Goal: Book appointment/travel/reservation

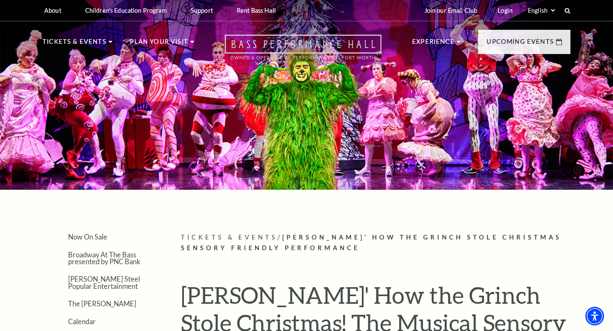
click at [294, 43] on icon "Open this option" at bounding box center [303, 47] width 157 height 25
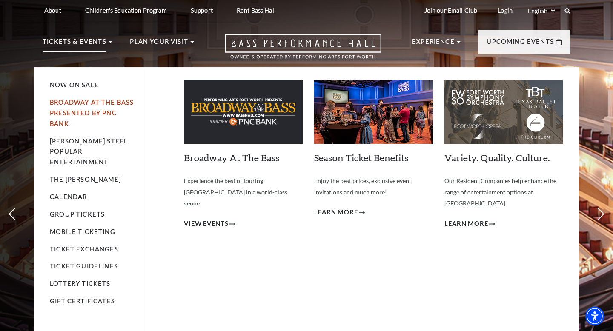
click at [71, 106] on link "Broadway At The Bass presented by PNC Bank" at bounding box center [92, 113] width 84 height 29
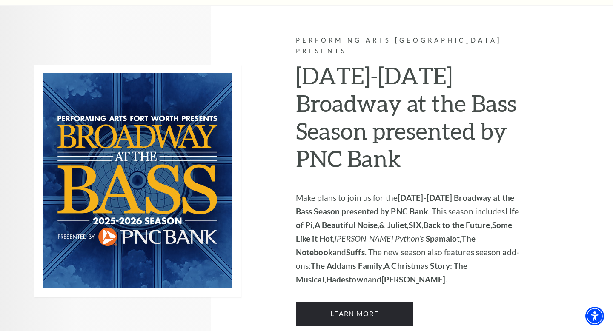
scroll to position [531, 0]
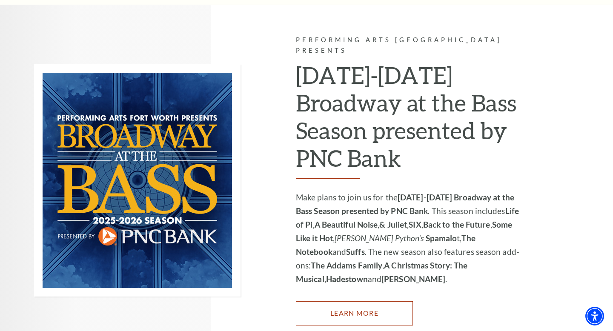
click at [331, 302] on link "Learn More" at bounding box center [354, 314] width 117 height 24
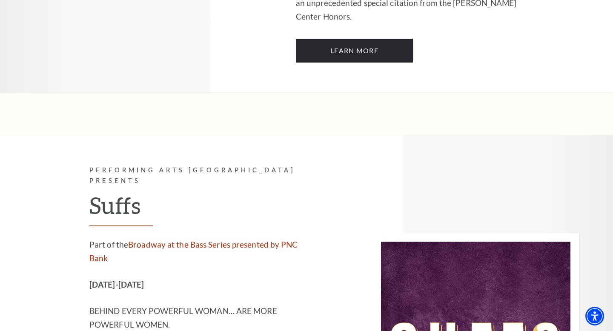
scroll to position [6042, 0]
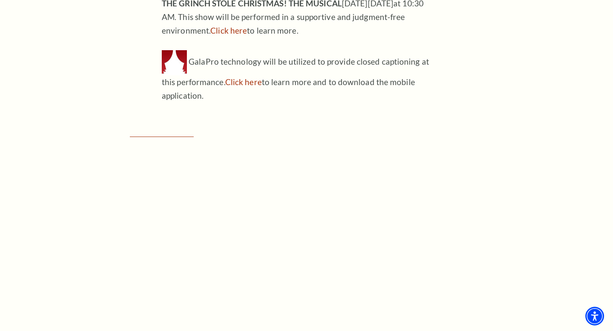
scroll to position [853, 0]
